Goal: Task Accomplishment & Management: Manage account settings

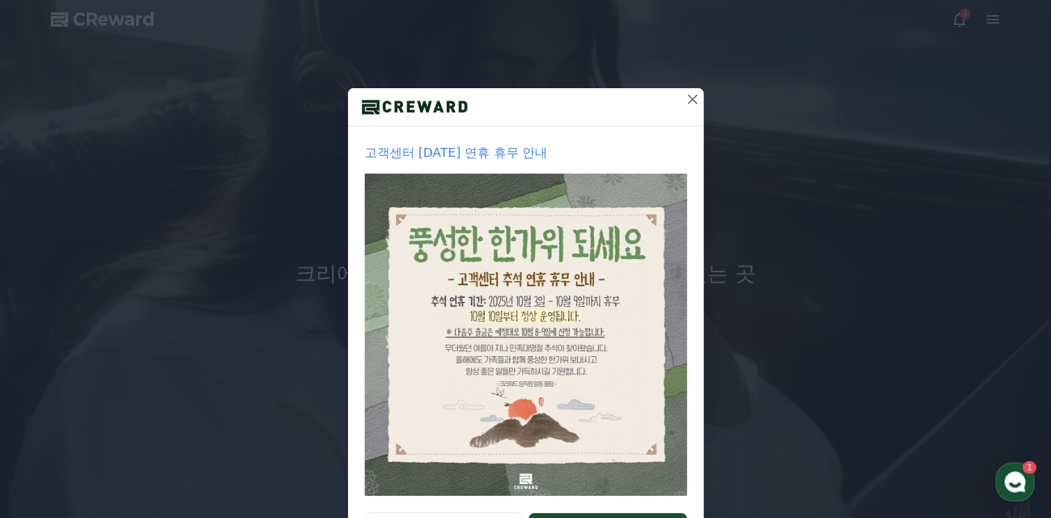
scroll to position [139, 0]
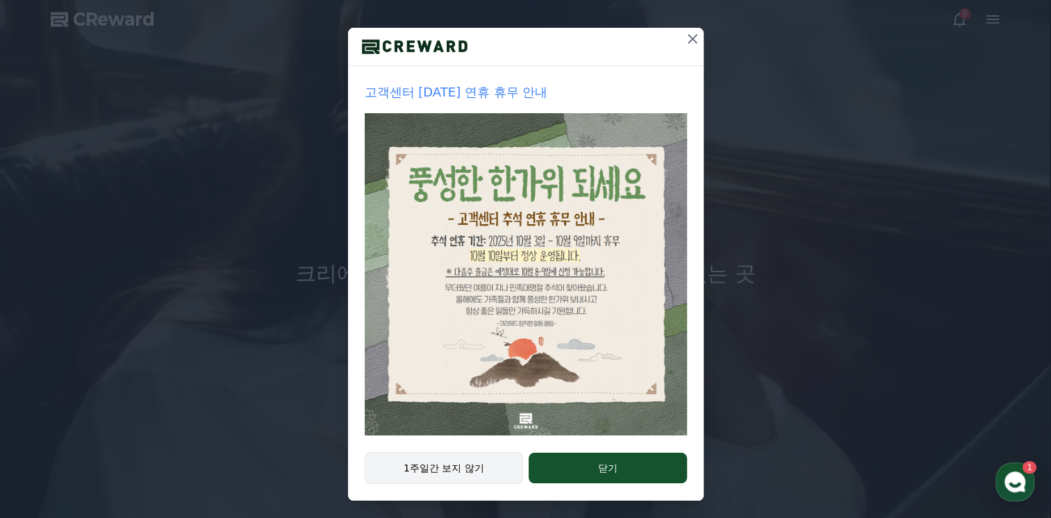
click at [472, 459] on button "1주일간 보지 않기" at bounding box center [444, 468] width 159 height 32
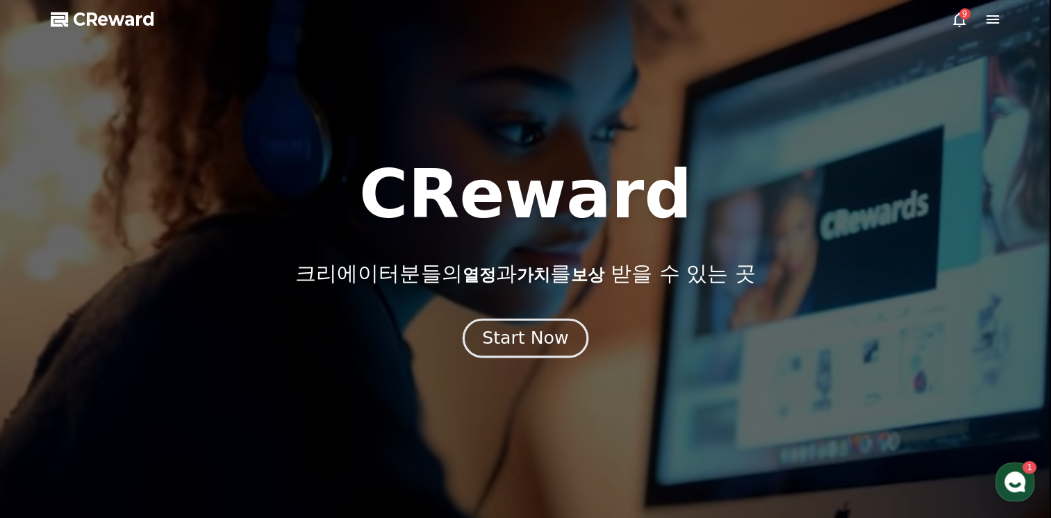
click at [556, 351] on button "Start Now" at bounding box center [526, 339] width 126 height 40
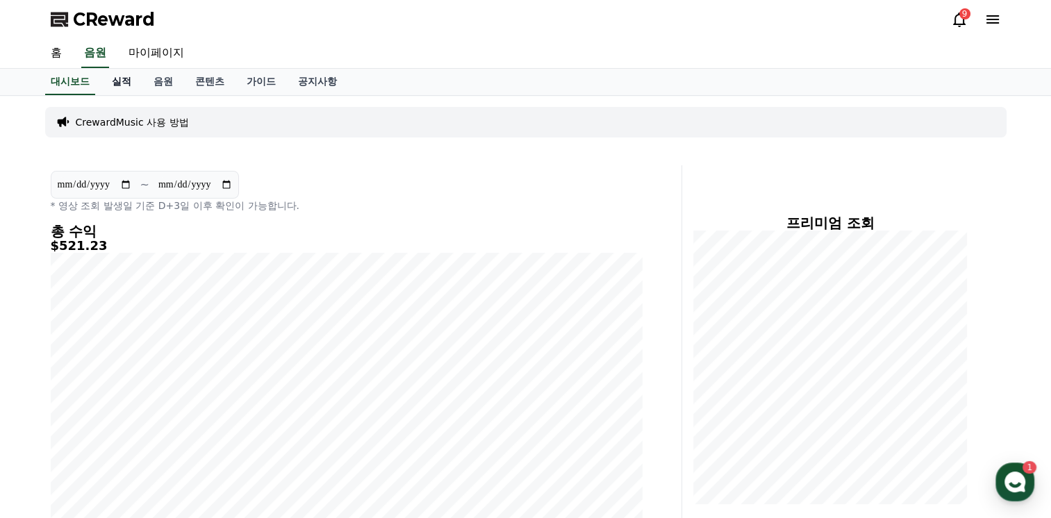
click at [128, 78] on link "실적" at bounding box center [122, 82] width 42 height 26
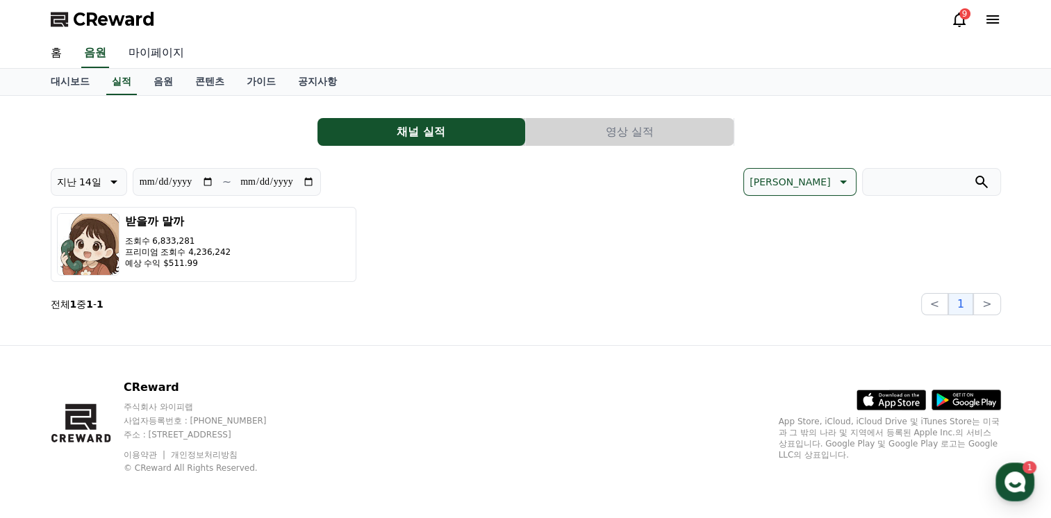
click at [158, 60] on link "마이페이지" at bounding box center [156, 53] width 78 height 29
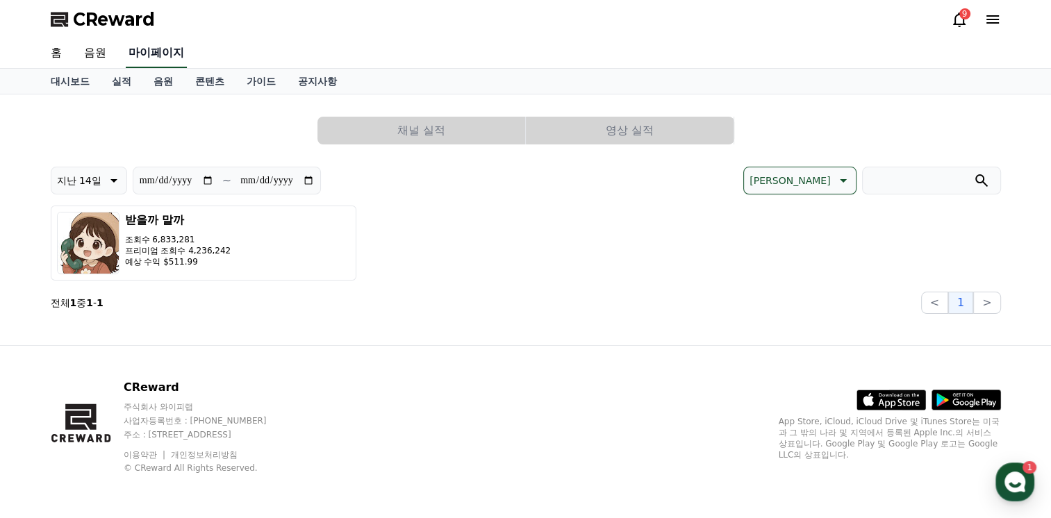
select select "**********"
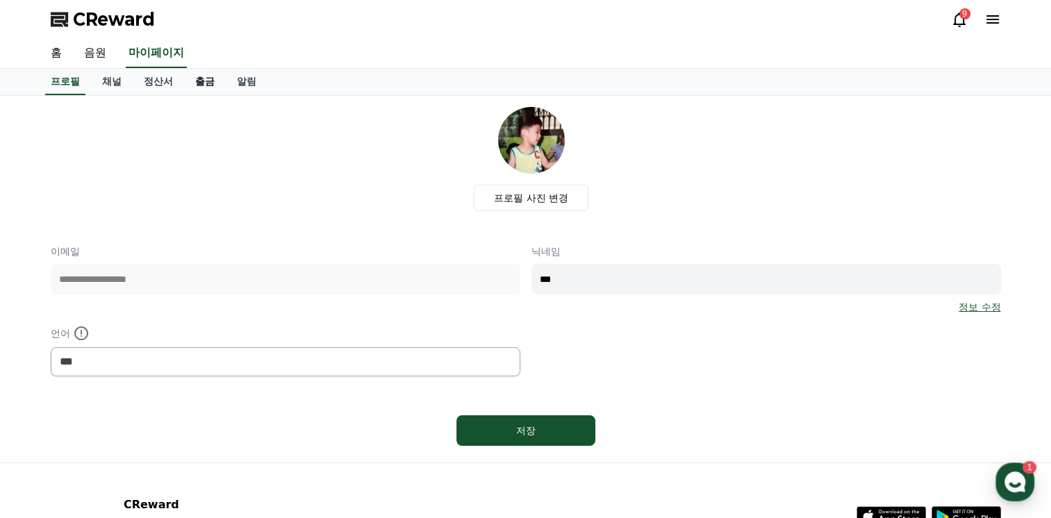
click at [204, 83] on link "출금" at bounding box center [205, 82] width 42 height 26
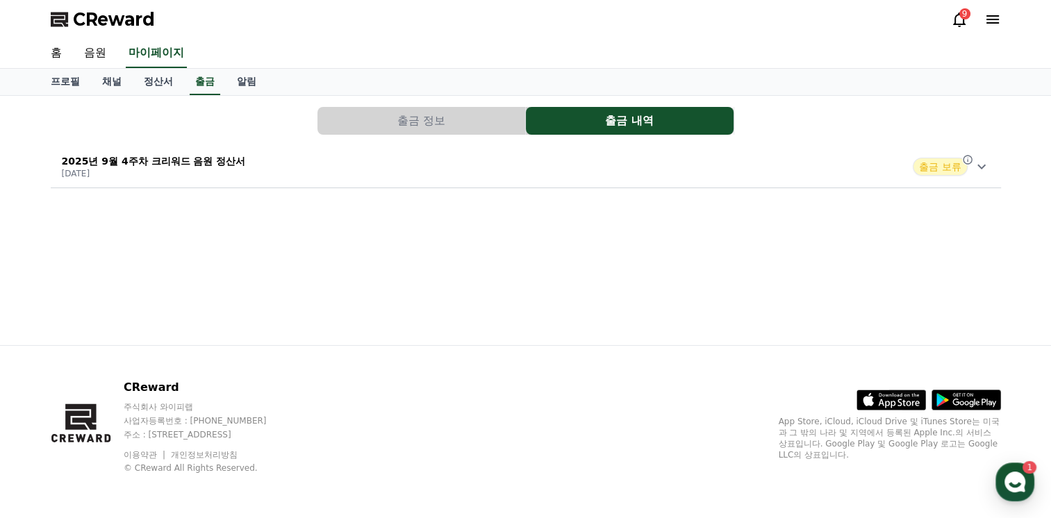
click at [942, 169] on span "출금 보류" at bounding box center [940, 167] width 54 height 18
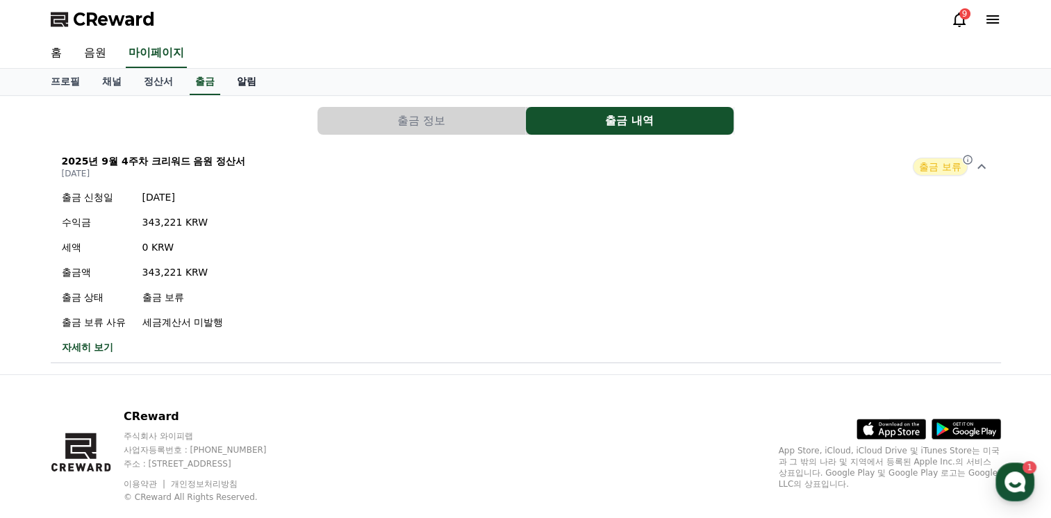
click at [251, 84] on link "알림" at bounding box center [247, 82] width 42 height 26
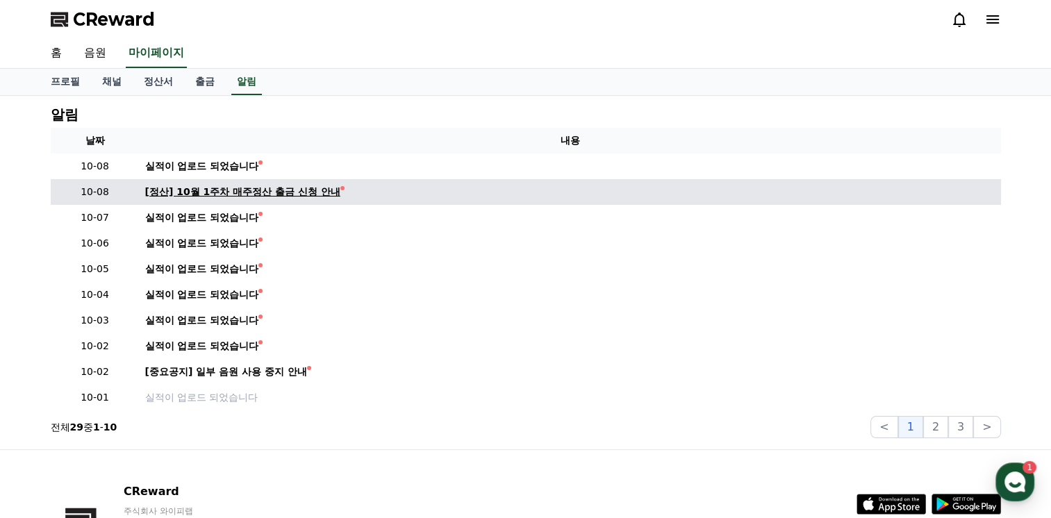
click at [240, 185] on div "[정산] 10월 1주차 매주정산 출금 신청 안내" at bounding box center [242, 192] width 195 height 15
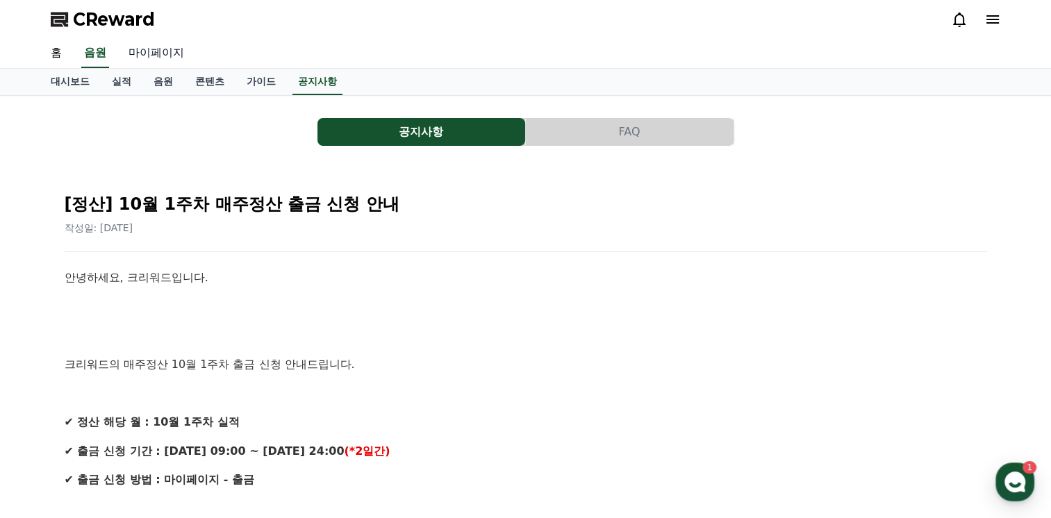
click at [169, 58] on link "마이페이지" at bounding box center [156, 53] width 78 height 29
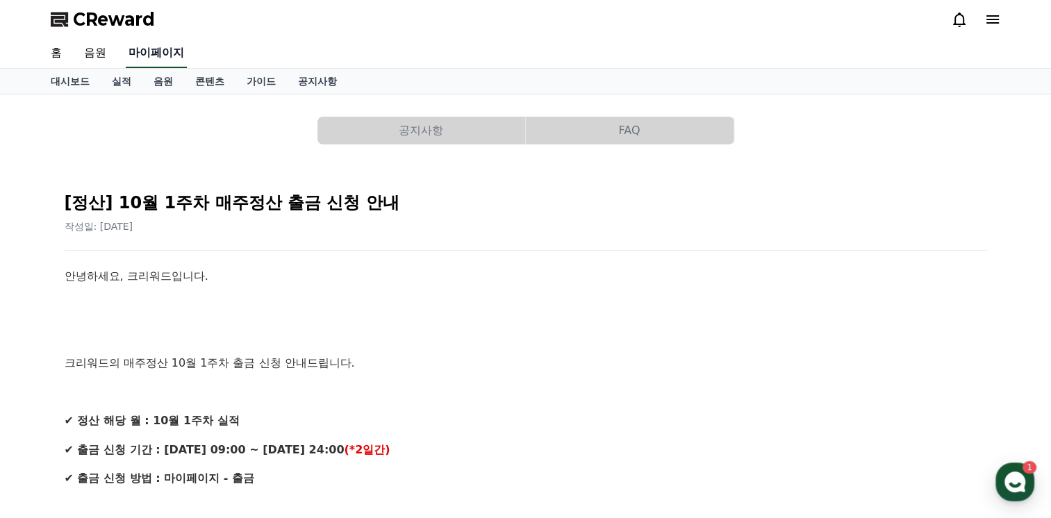
select select "**********"
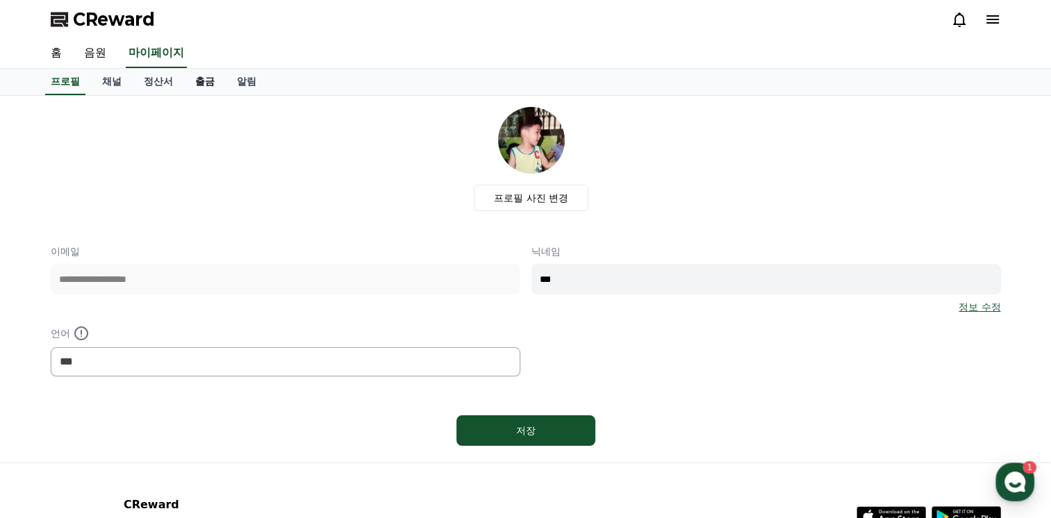
click at [199, 85] on link "출금" at bounding box center [205, 82] width 42 height 26
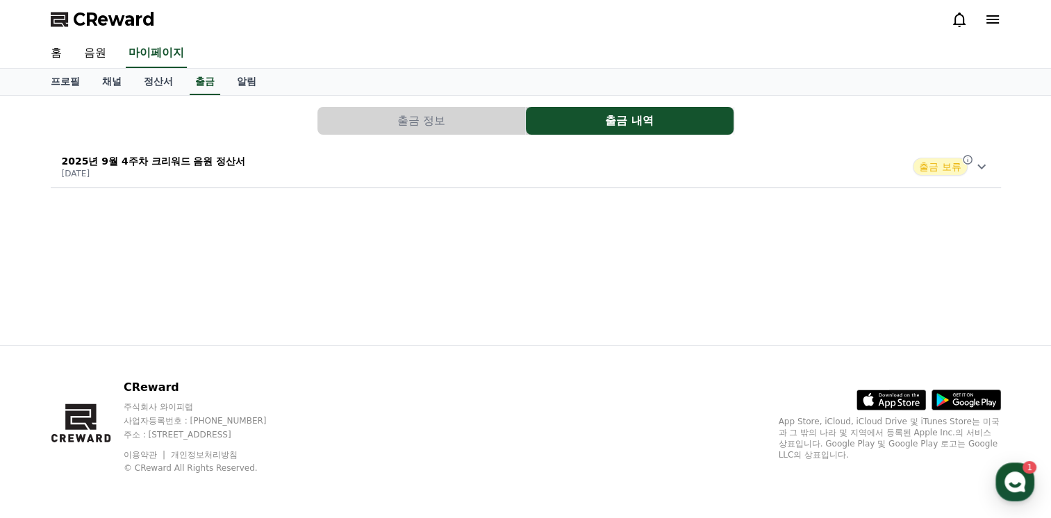
click at [494, 140] on div "출금 정보 출금 내역 2025년 9월 4주차 크리워드 음원 정산서 2025-10-02 출금 보류" at bounding box center [525, 147] width 961 height 92
click at [817, 188] on div "출금 정보 출금 내역 2025년 9월 4주차 크리워드 음원 정산서 2025-10-02 출금 보류" at bounding box center [525, 147] width 961 height 92
click at [820, 181] on div "2025년 9월 4주차 크리워드 음원 정산서 [DATE] 출금 보류" at bounding box center [526, 167] width 950 height 36
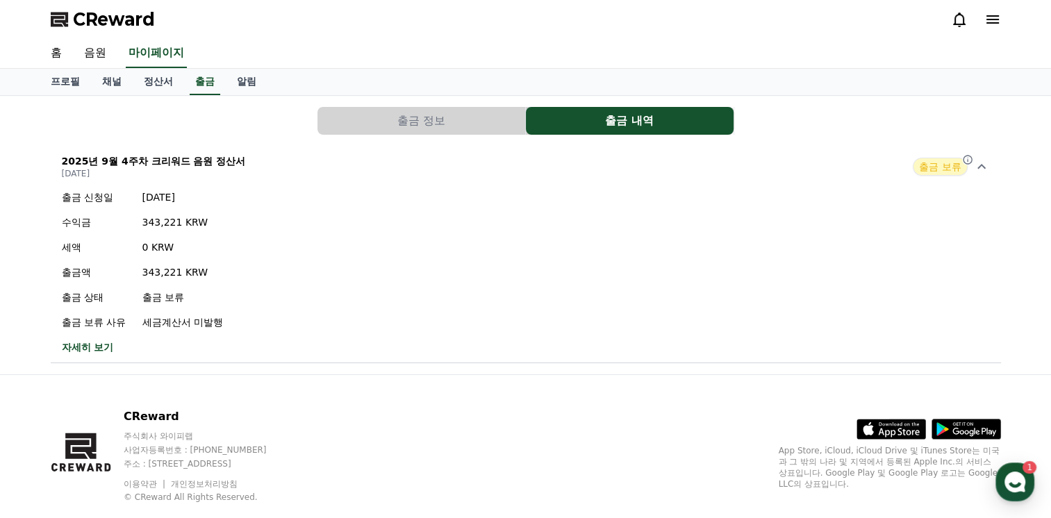
click at [447, 124] on button "출금 정보" at bounding box center [421, 121] width 208 height 28
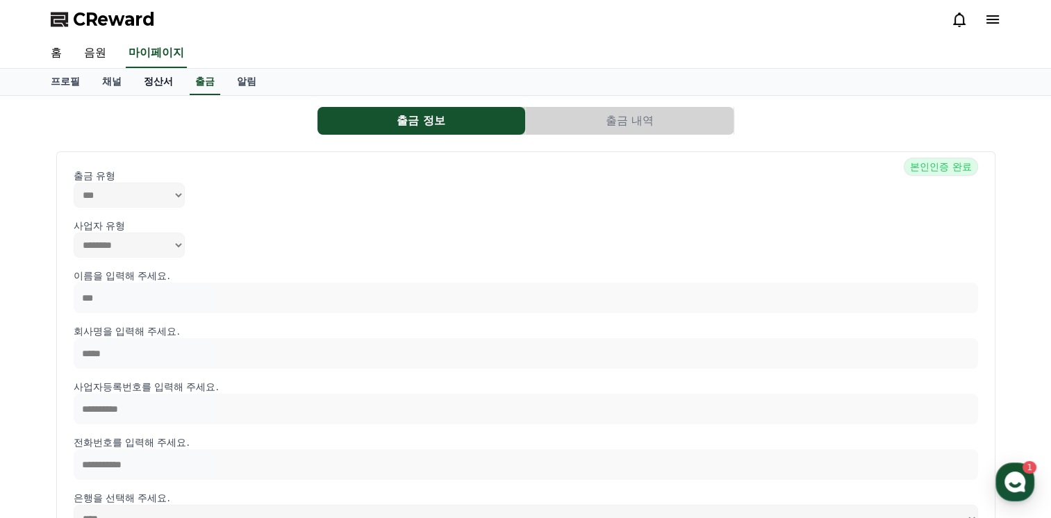
click at [163, 84] on link "정산서" at bounding box center [158, 82] width 51 height 26
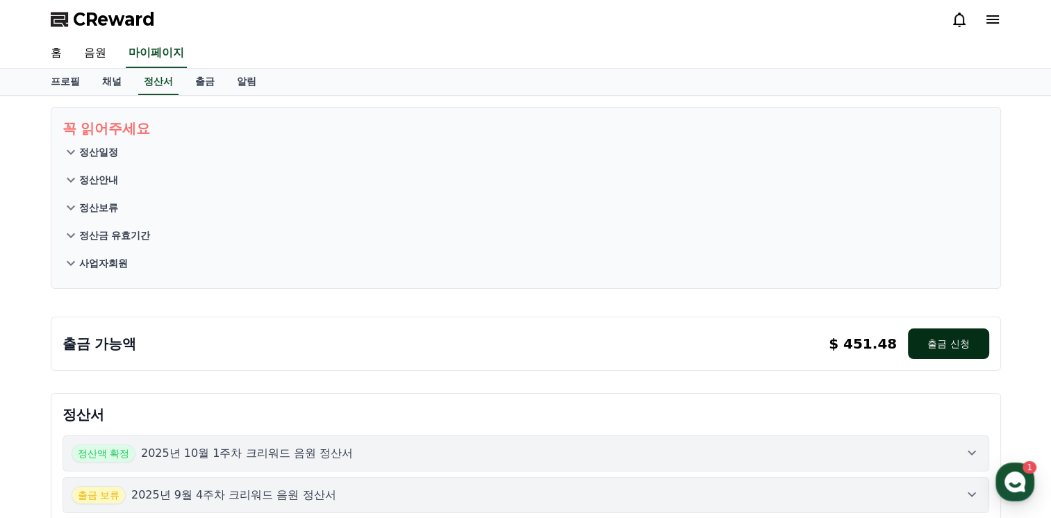
click at [955, 344] on button "출금 신청" at bounding box center [948, 344] width 81 height 31
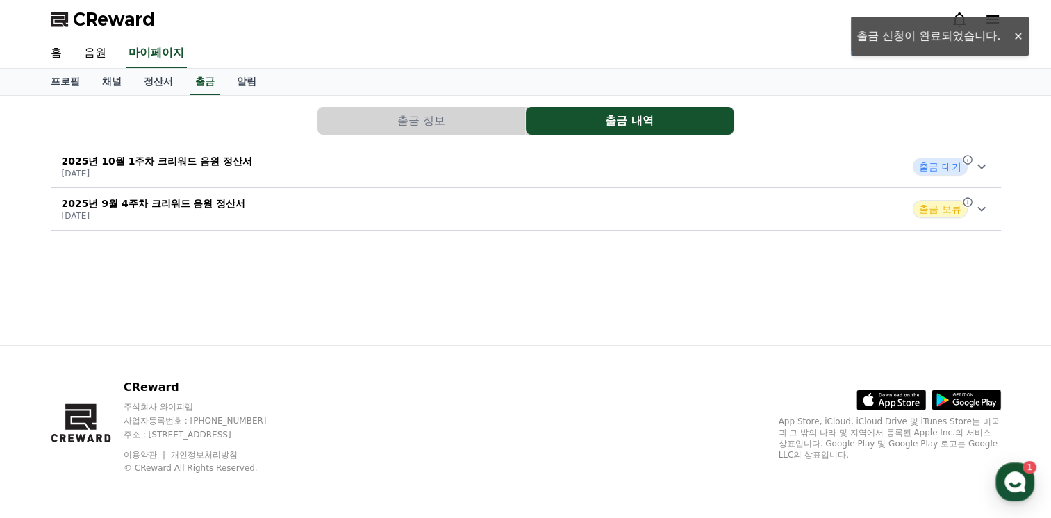
click at [934, 172] on span "출금 대기" at bounding box center [940, 167] width 54 height 18
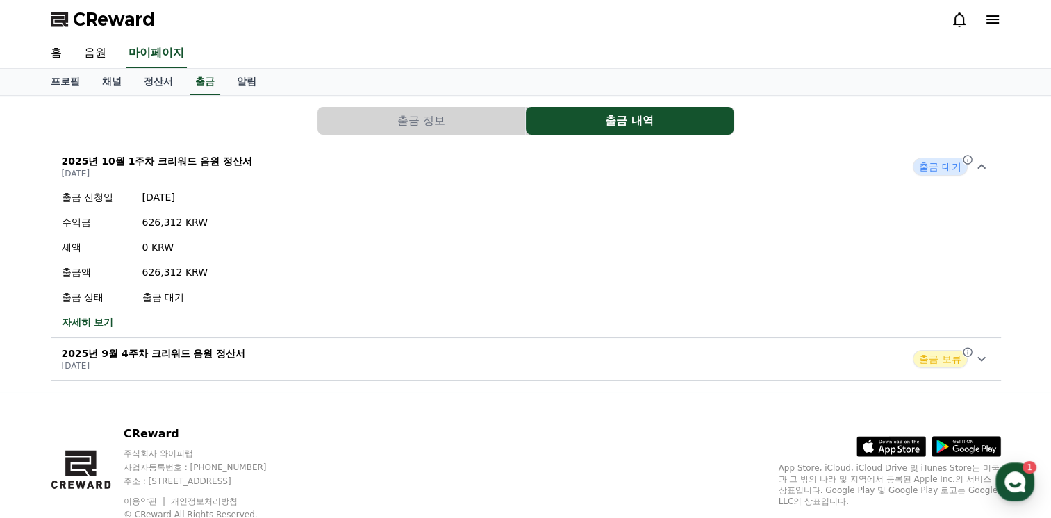
click at [408, 118] on button "출금 정보" at bounding box center [421, 121] width 208 height 28
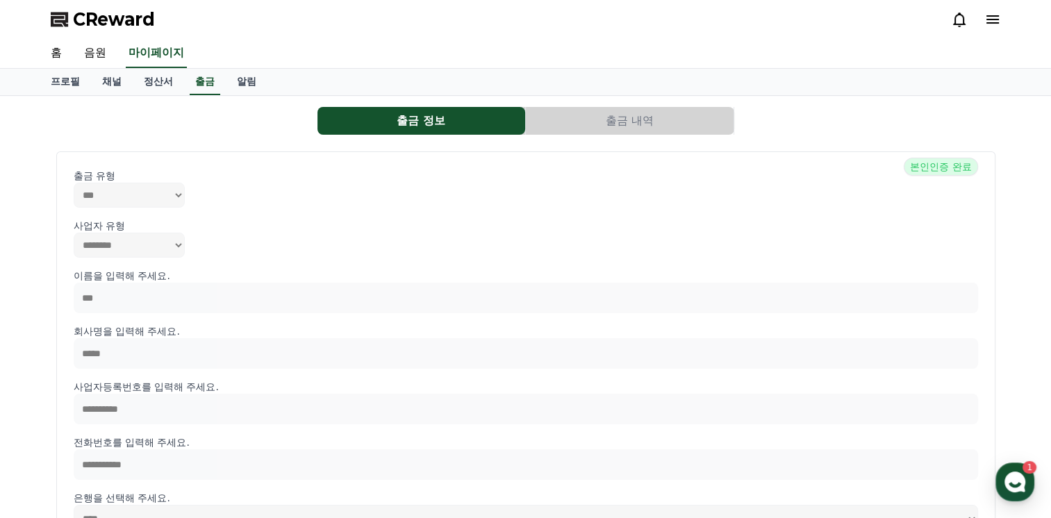
click at [556, 107] on button "출금 내역" at bounding box center [630, 121] width 208 height 28
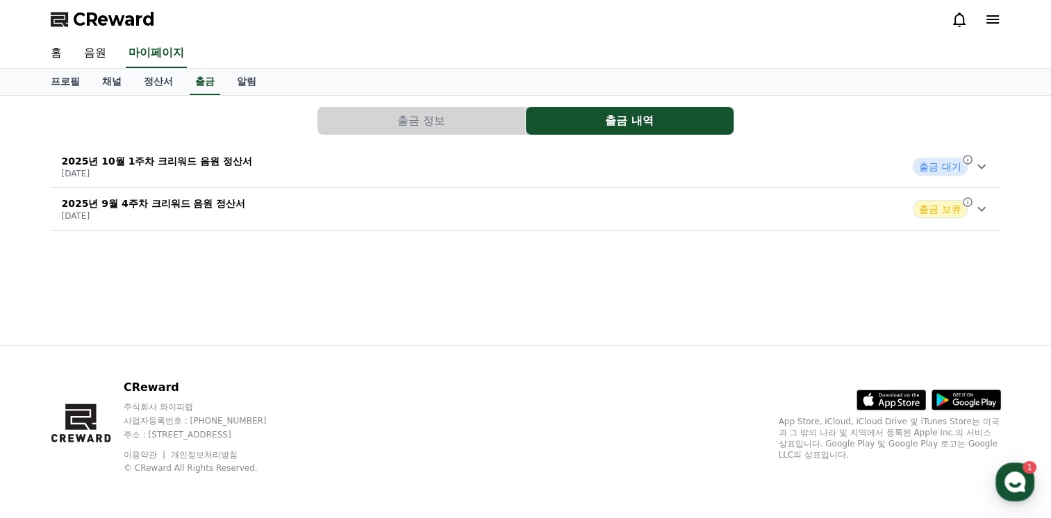
click at [771, 188] on button "2025년 9월 4주차 크리워드 음원 정산서 [DATE] 출금 보류" at bounding box center [526, 209] width 950 height 42
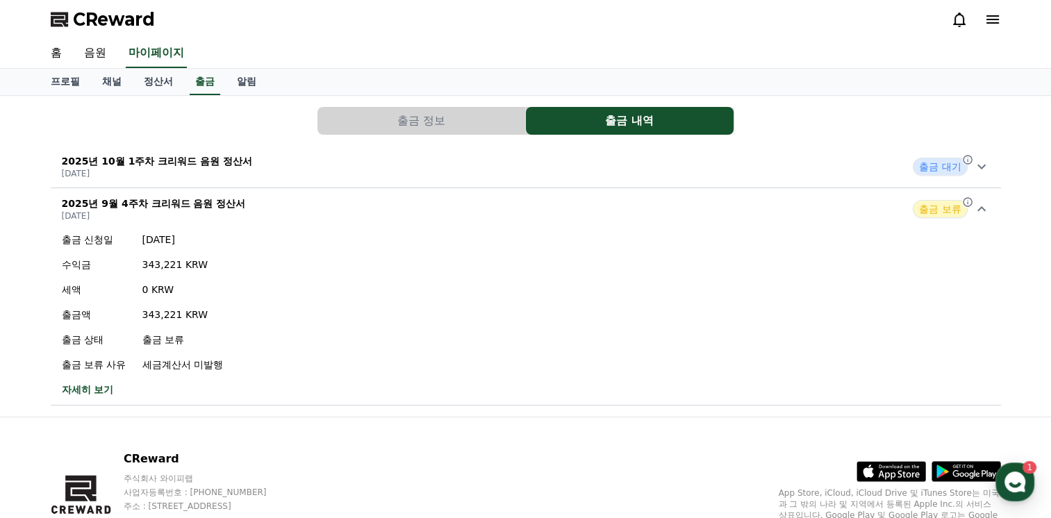
click at [232, 169] on p "[DATE]" at bounding box center [157, 173] width 191 height 11
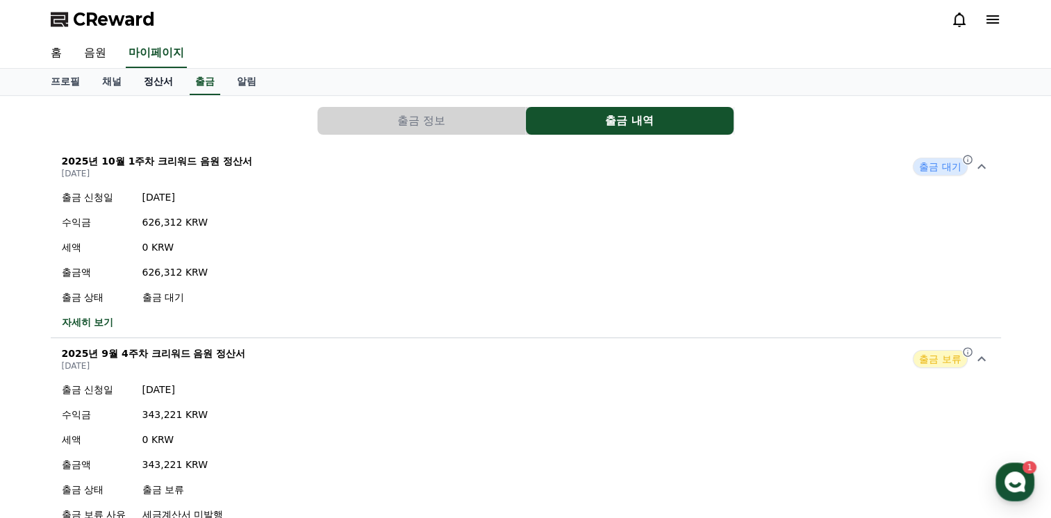
click at [163, 84] on link "정산서" at bounding box center [158, 82] width 51 height 26
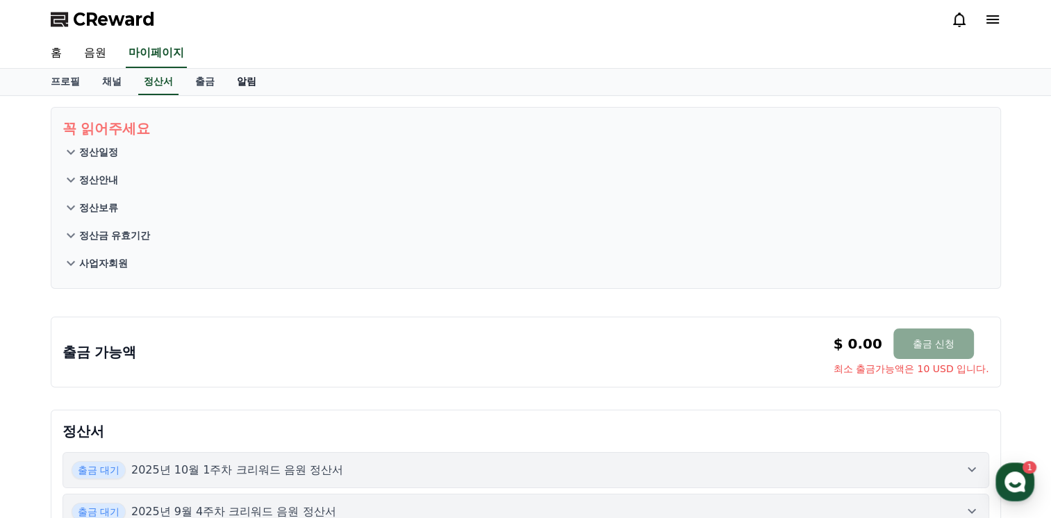
click at [250, 78] on link "알림" at bounding box center [247, 82] width 42 height 26
click at [211, 77] on link "출금" at bounding box center [205, 82] width 42 height 26
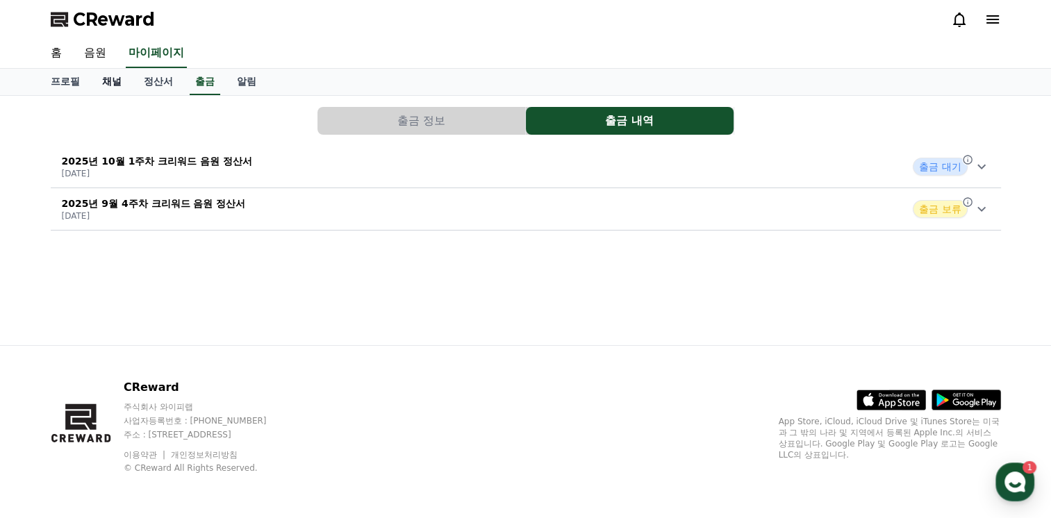
click at [108, 88] on link "채널" at bounding box center [112, 82] width 42 height 26
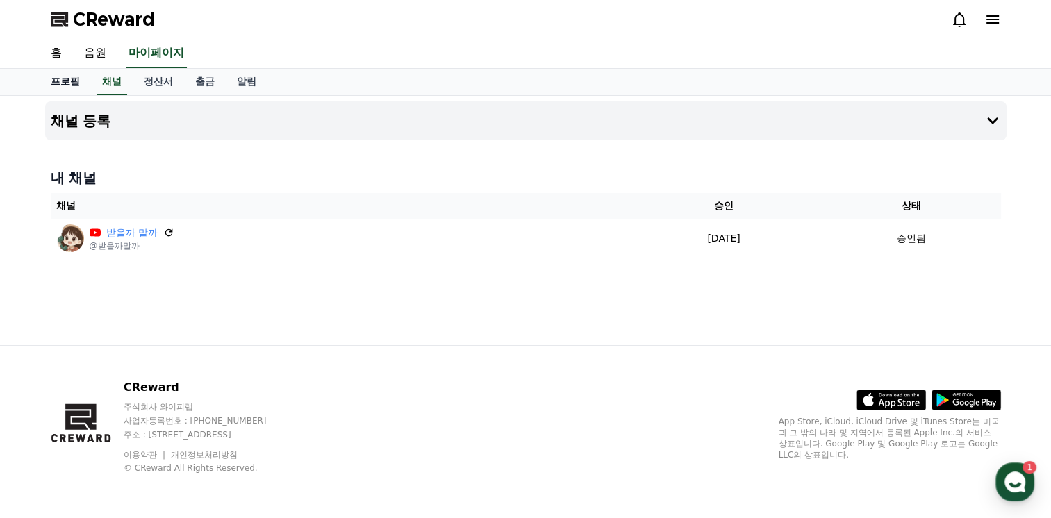
click at [66, 79] on link "프로필" at bounding box center [65, 82] width 51 height 26
select select "**********"
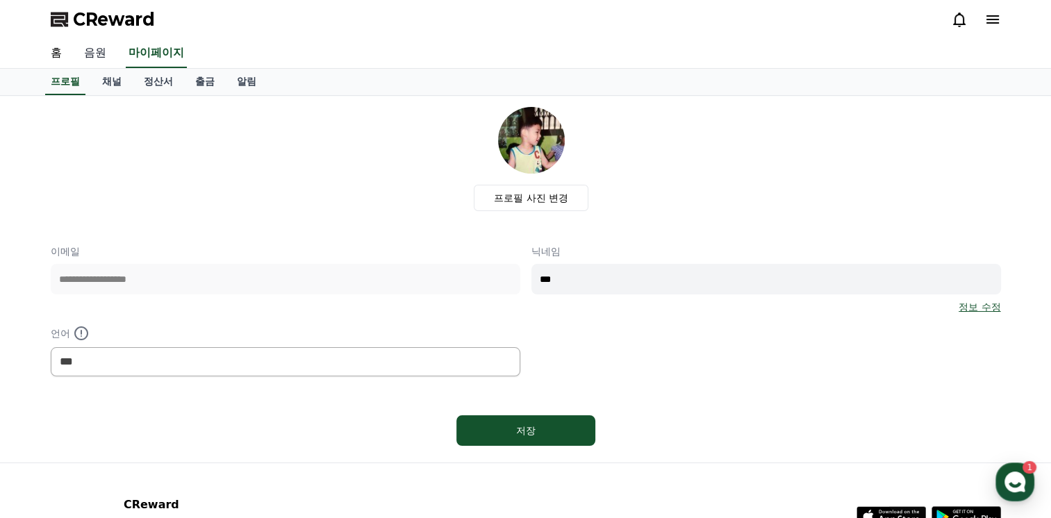
click at [103, 51] on link "음원" at bounding box center [95, 53] width 44 height 29
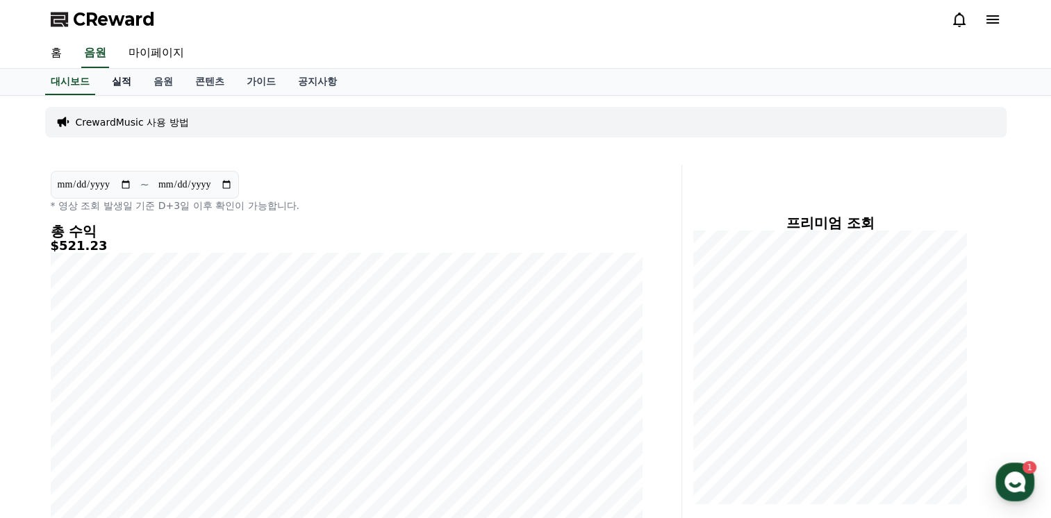
click at [123, 81] on link "실적" at bounding box center [122, 82] width 42 height 26
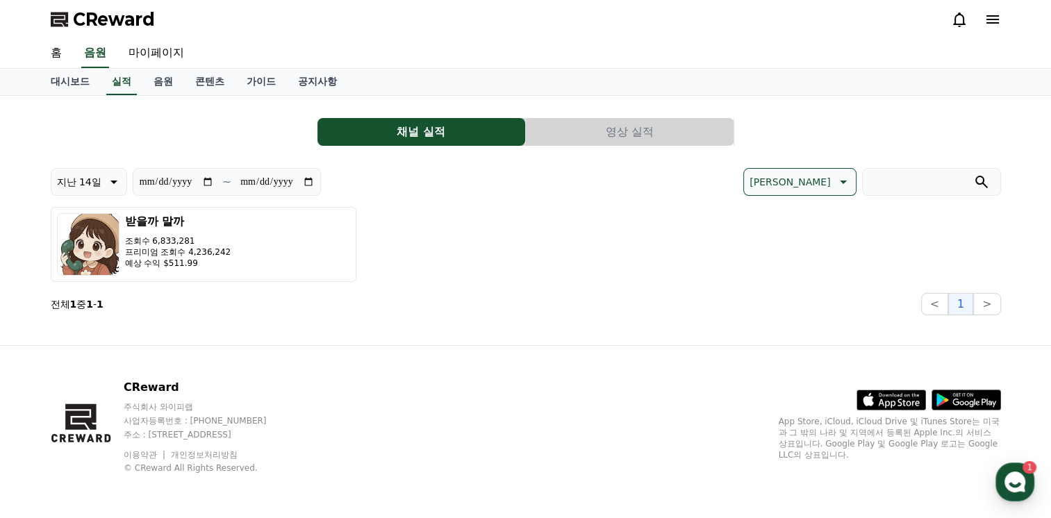
click at [83, 172] on p "지난 14일" at bounding box center [79, 181] width 44 height 19
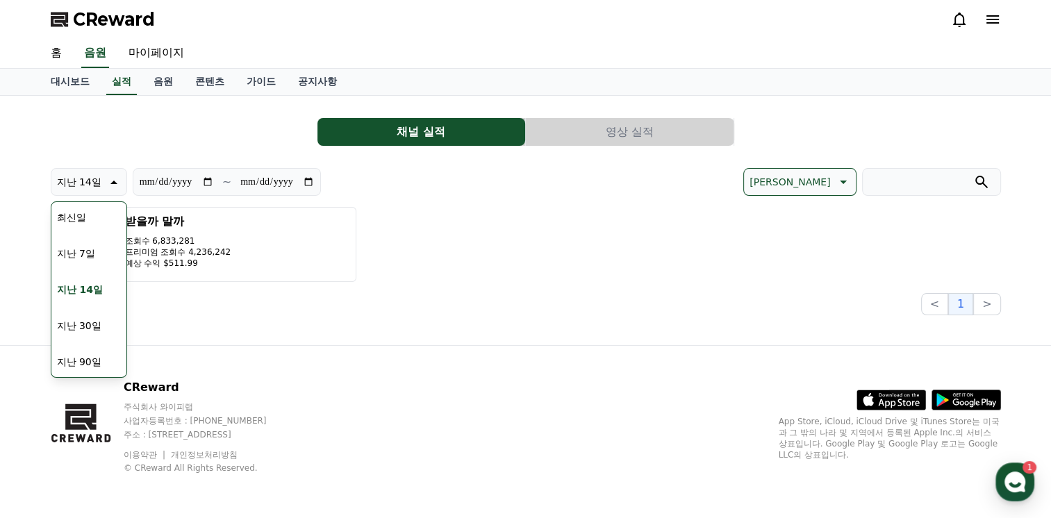
click at [94, 329] on button "지난 30일" at bounding box center [79, 325] width 56 height 31
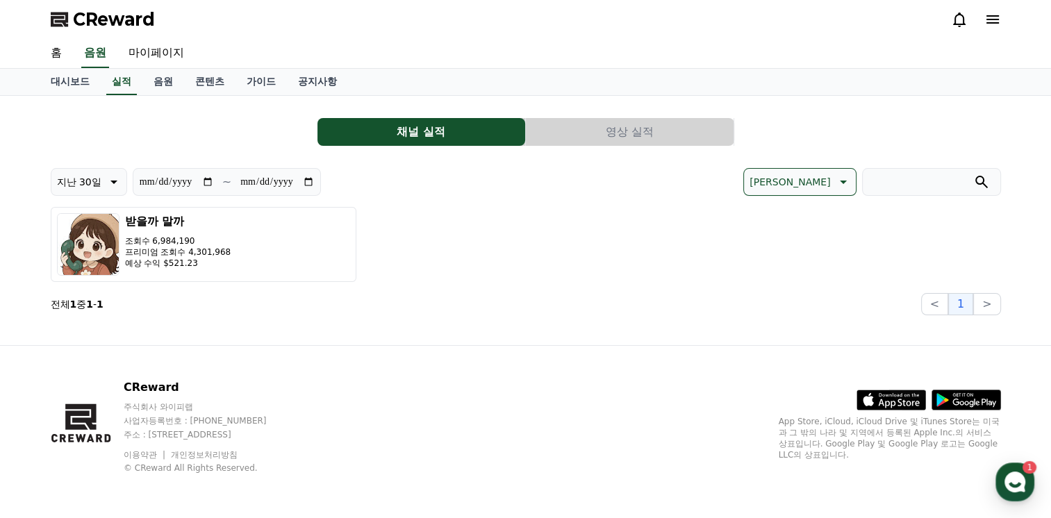
click at [94, 172] on p "지난 30일" at bounding box center [79, 181] width 44 height 19
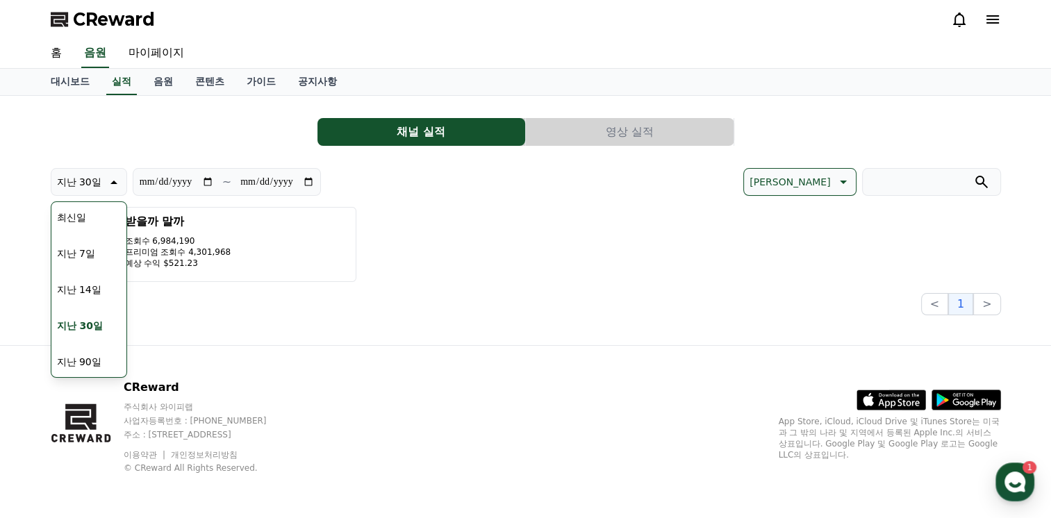
click at [95, 353] on button "지난 90일" at bounding box center [79, 362] width 56 height 31
type input "**********"
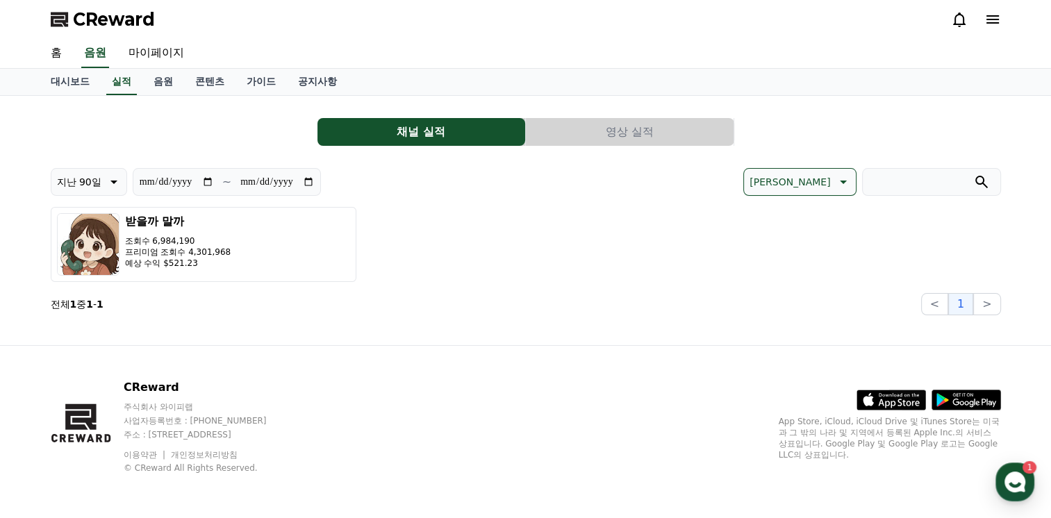
click at [208, 323] on div "**********" at bounding box center [526, 220] width 972 height 249
click at [181, 51] on link "마이페이지" at bounding box center [156, 53] width 78 height 29
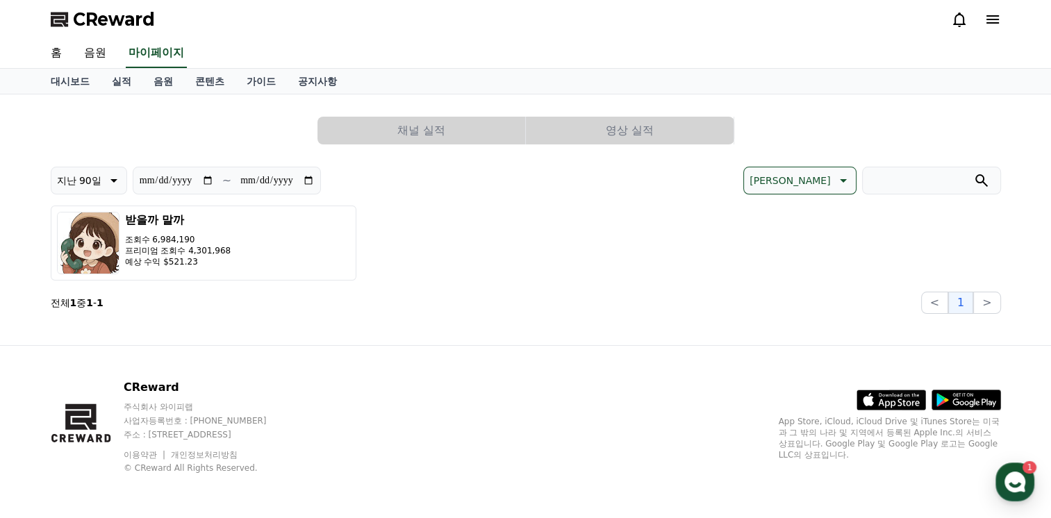
select select "**********"
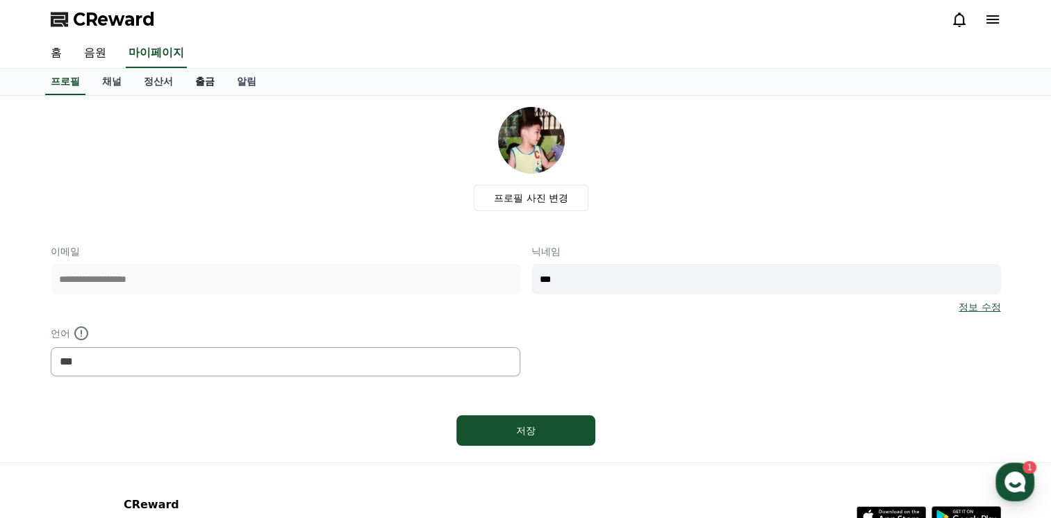
click at [208, 86] on link "출금" at bounding box center [205, 82] width 42 height 26
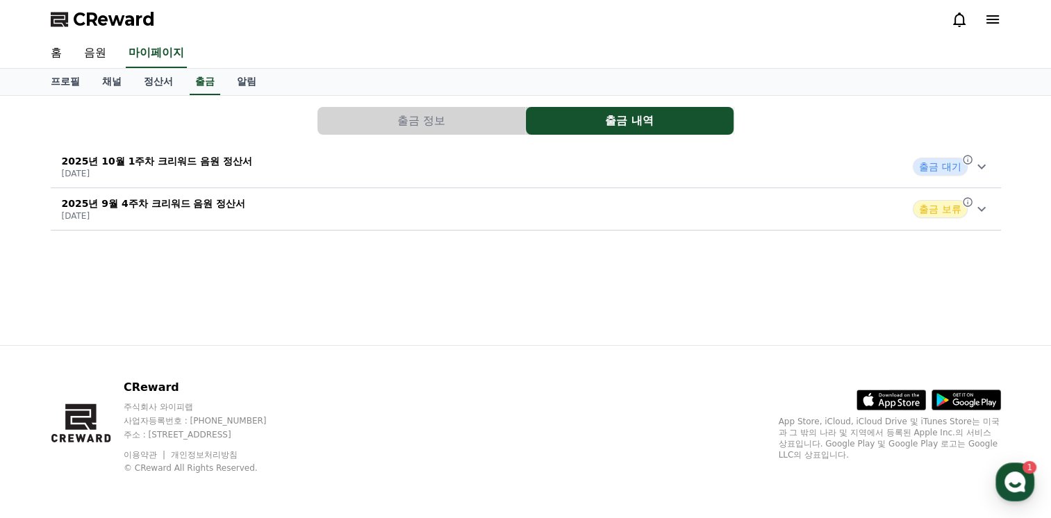
click at [256, 167] on div "2025년 10월 1주차 크리워드 음원 정산서 [DATE] 출금 대기" at bounding box center [526, 167] width 950 height 36
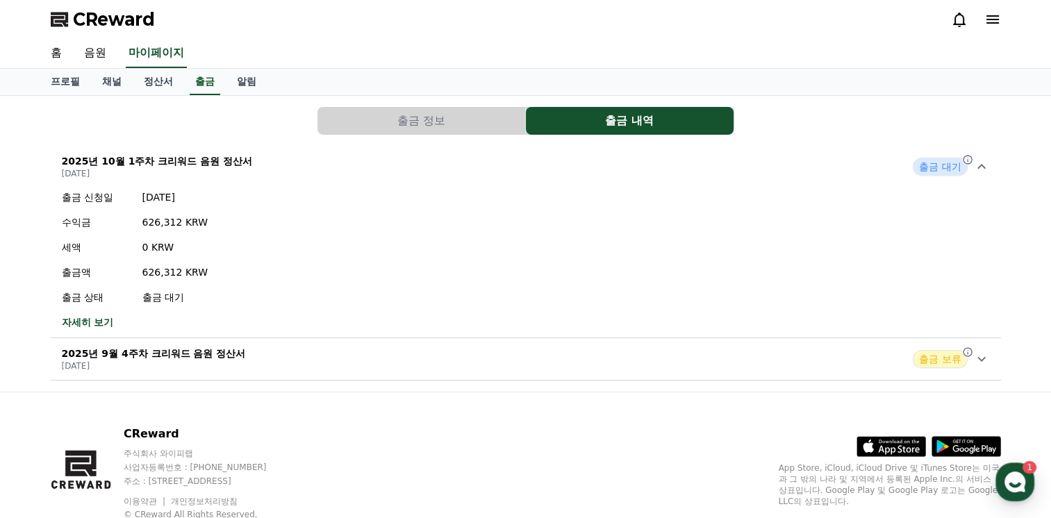
click at [218, 363] on p "[DATE]" at bounding box center [154, 365] width 184 height 11
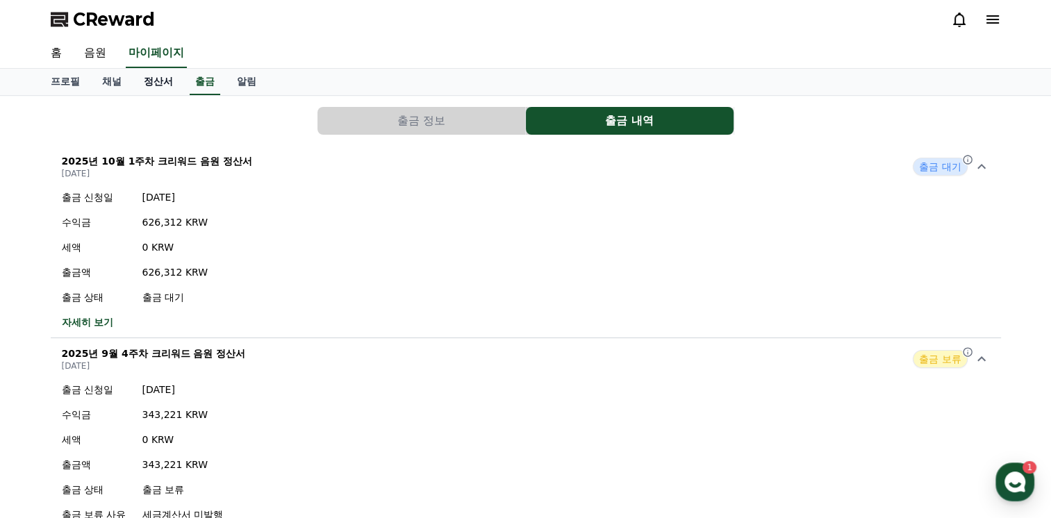
click at [158, 78] on link "정산서" at bounding box center [158, 82] width 51 height 26
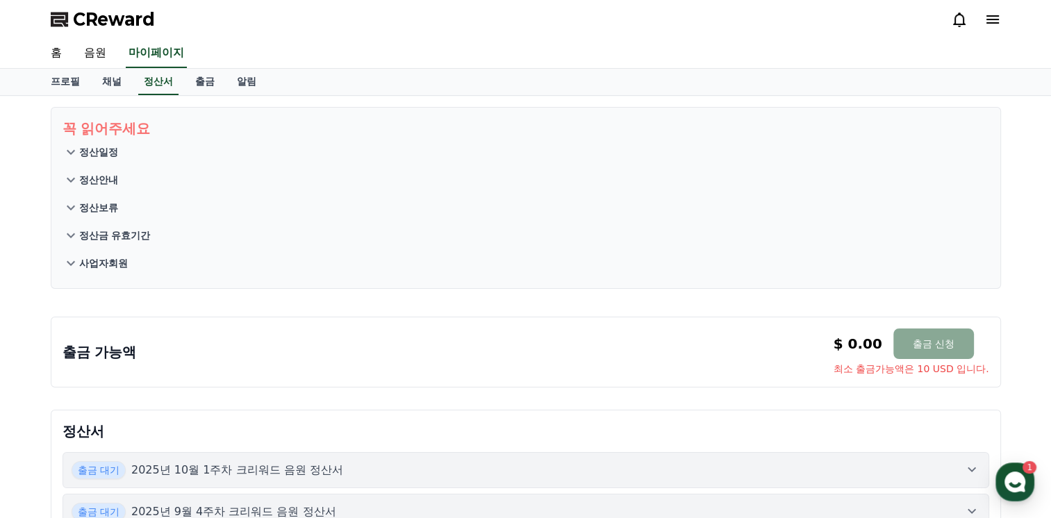
click at [114, 256] on p "사업자회원" at bounding box center [103, 263] width 49 height 14
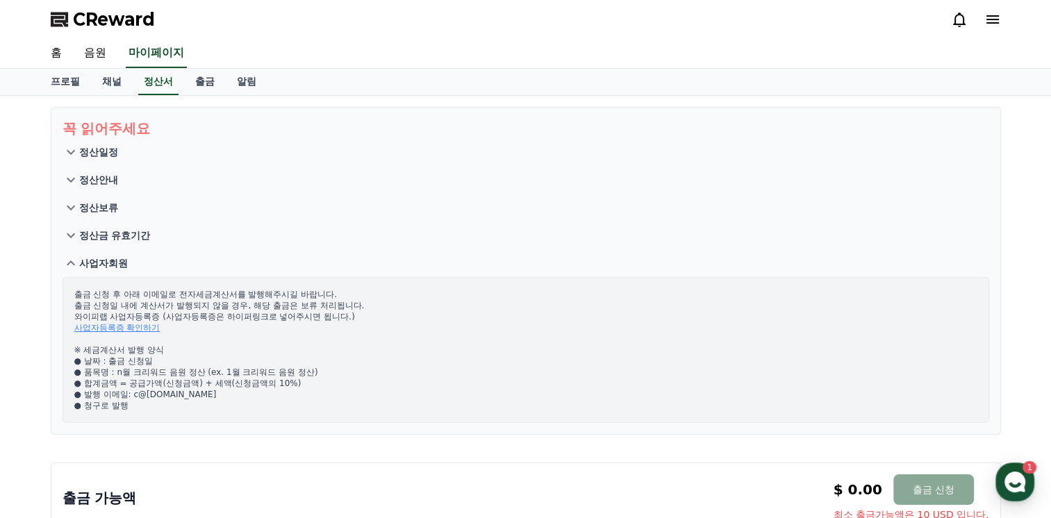
drag, startPoint x: 117, startPoint y: 372, endPoint x: 203, endPoint y: 372, distance: 85.4
click at [203, 372] on p "출금 신청 후 아래 이메일로 전자세금계산서를 발행해주시길 바랍니다. 출금 신청일 내에 계산서가 발행되지 않을 경우, 해당 출금은 보류 처리됩니…" at bounding box center [525, 350] width 903 height 122
copy p "n월 크리워드 음원 정산"
click at [244, 82] on link "알림" at bounding box center [247, 82] width 42 height 26
click at [206, 79] on link "출금" at bounding box center [205, 82] width 42 height 26
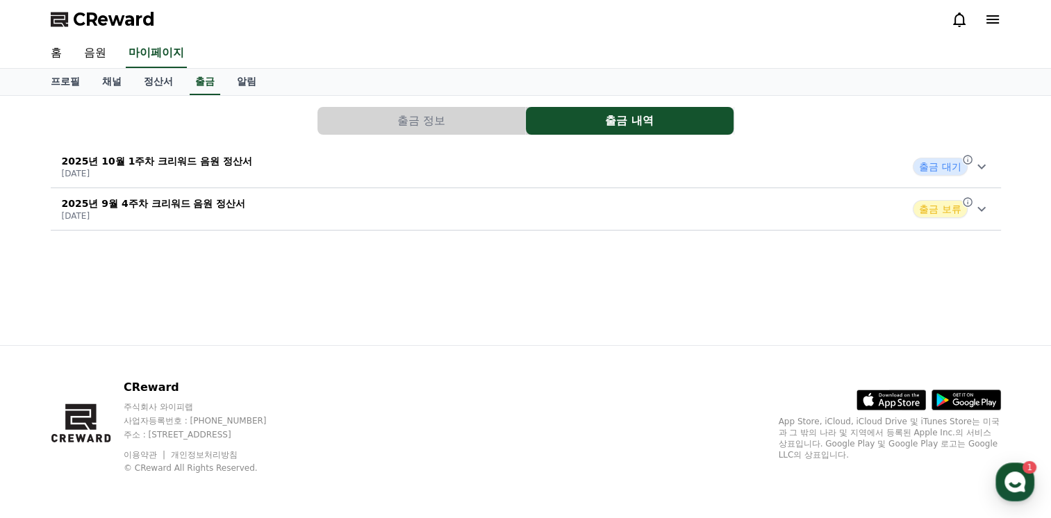
click at [324, 163] on div "2025년 10월 1주차 크리워드 음원 정산서 [DATE] 출금 대기" at bounding box center [526, 167] width 950 height 36
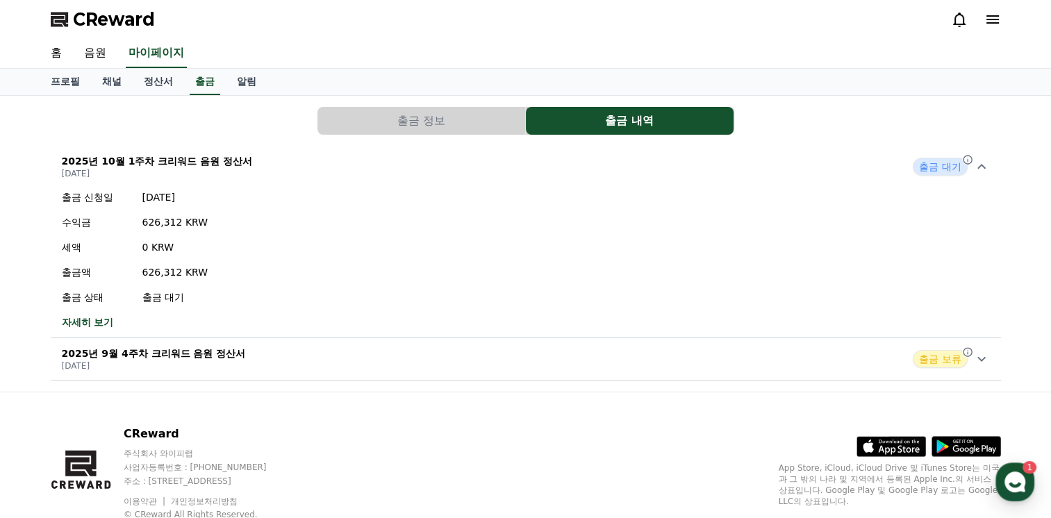
click at [241, 360] on div "2025년 9월 4주차 크리워드 음원 정산서 [DATE] 출금 보류" at bounding box center [526, 359] width 950 height 36
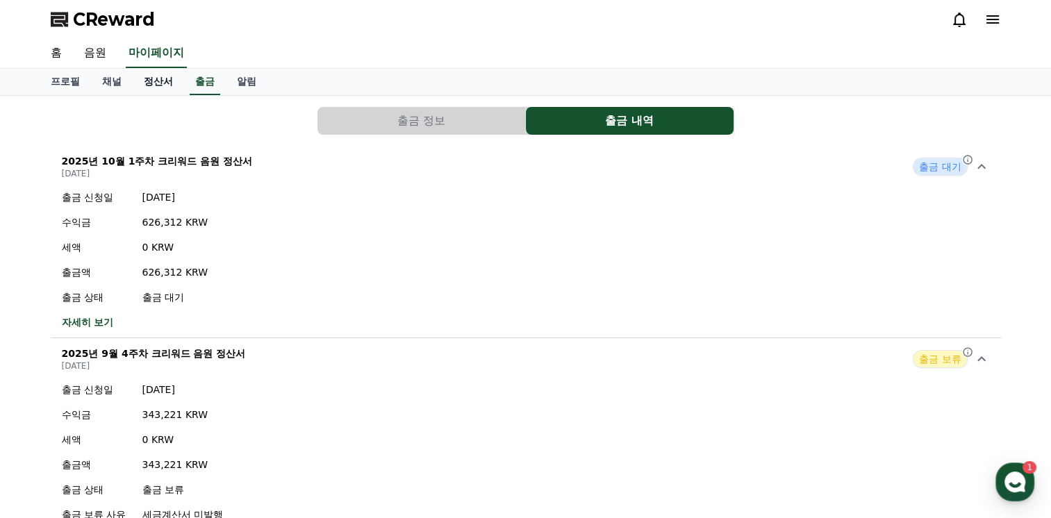
click at [175, 85] on link "정산서" at bounding box center [158, 82] width 51 height 26
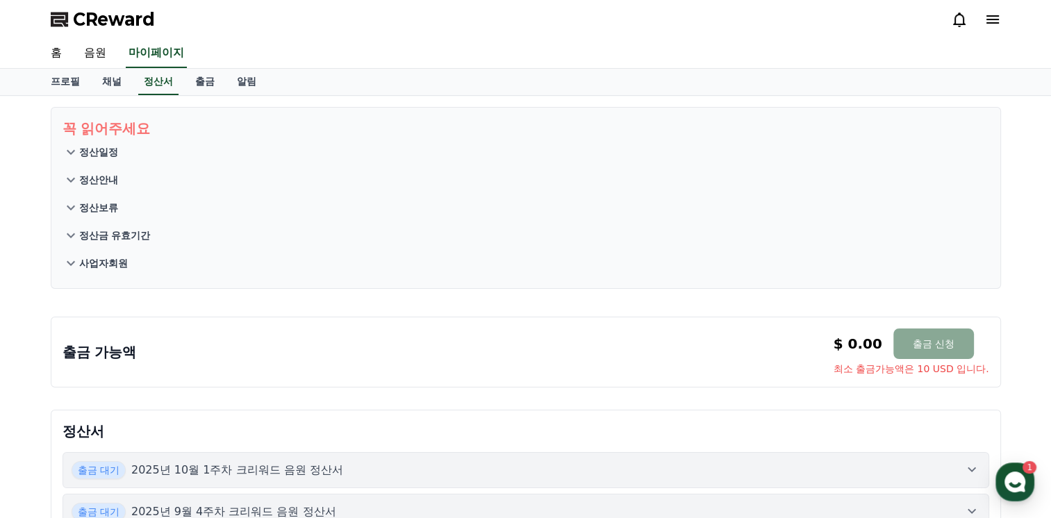
click at [95, 260] on p "사업자회원" at bounding box center [103, 263] width 49 height 14
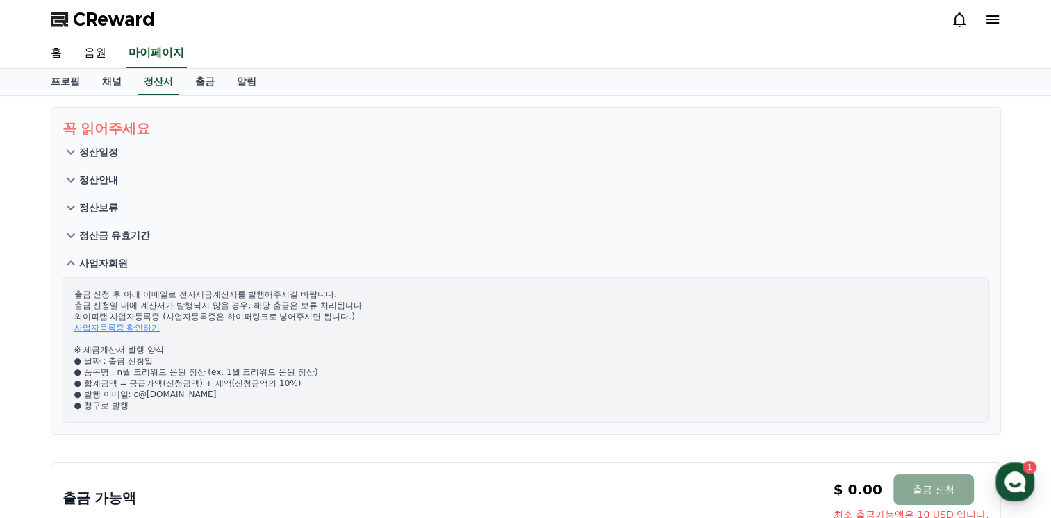
click at [148, 329] on link "사업자등록증 확인하기" at bounding box center [117, 328] width 86 height 10
